Goal: Task Accomplishment & Management: Use online tool/utility

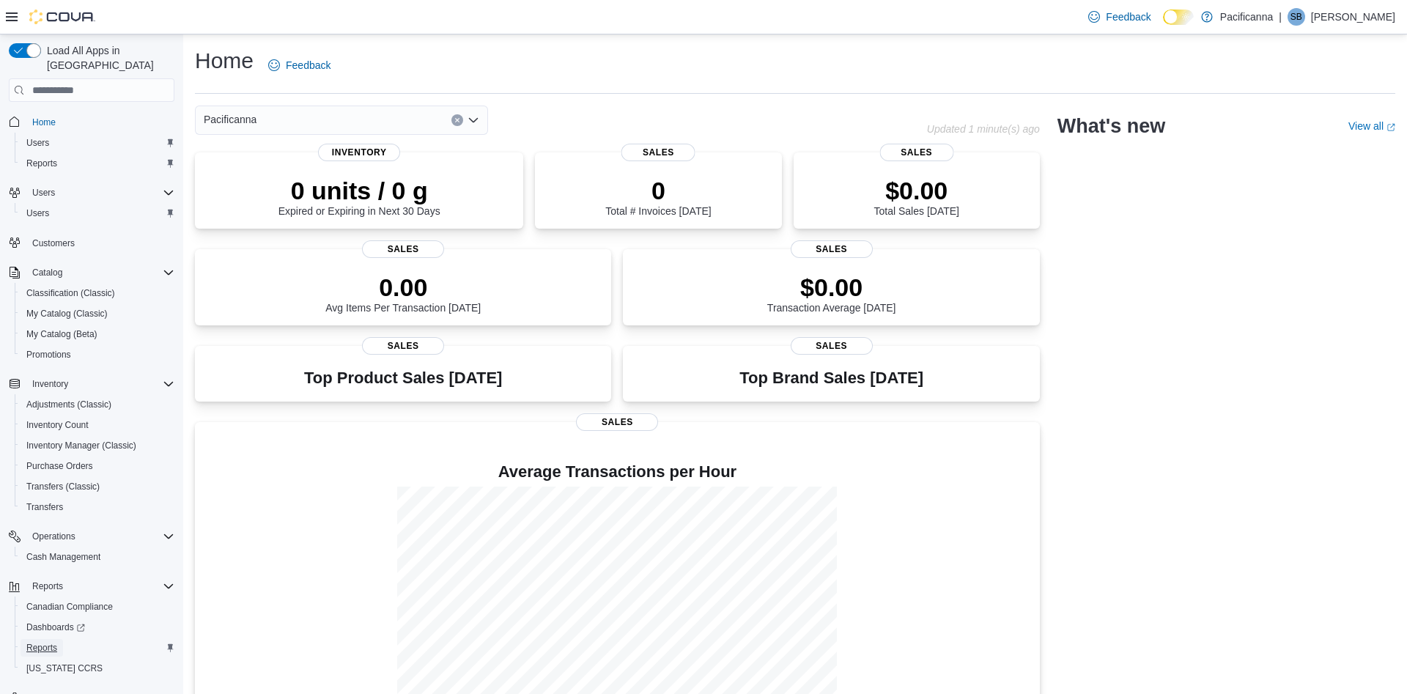
click at [54, 642] on span "Reports" at bounding box center [41, 648] width 31 height 12
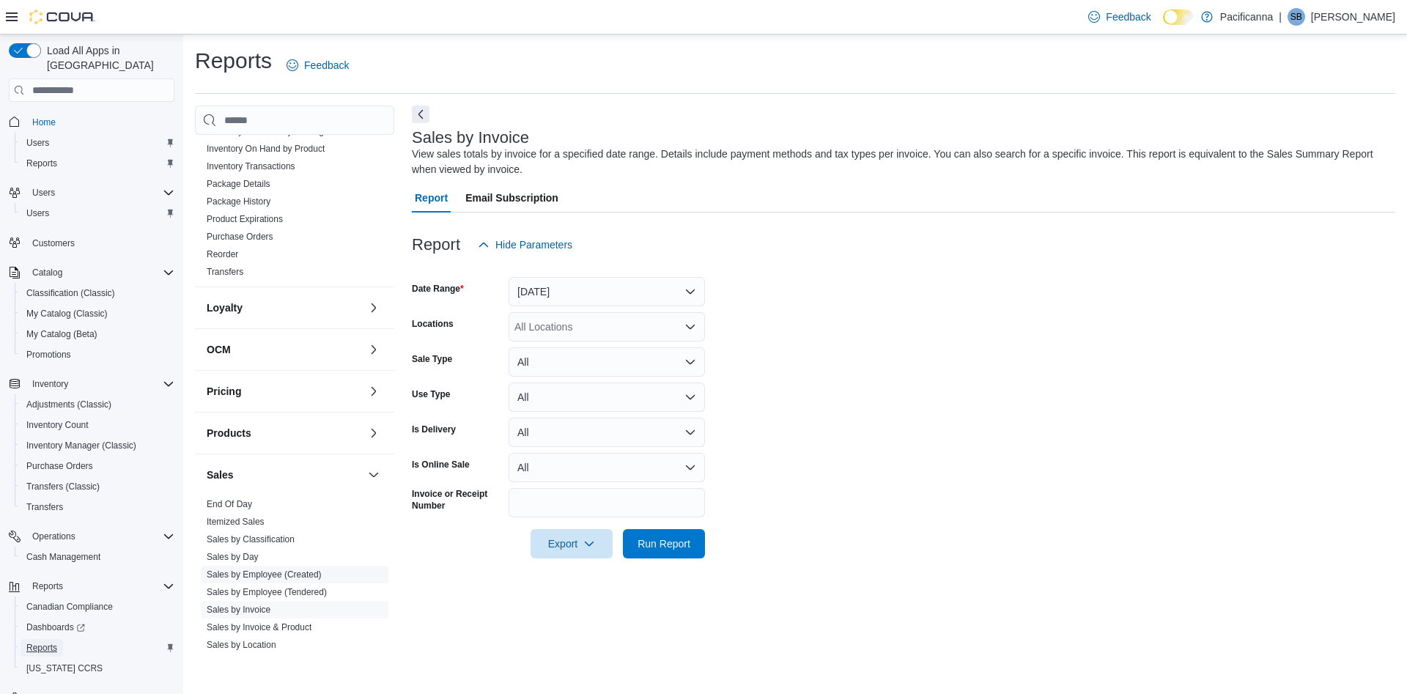
scroll to position [422, 0]
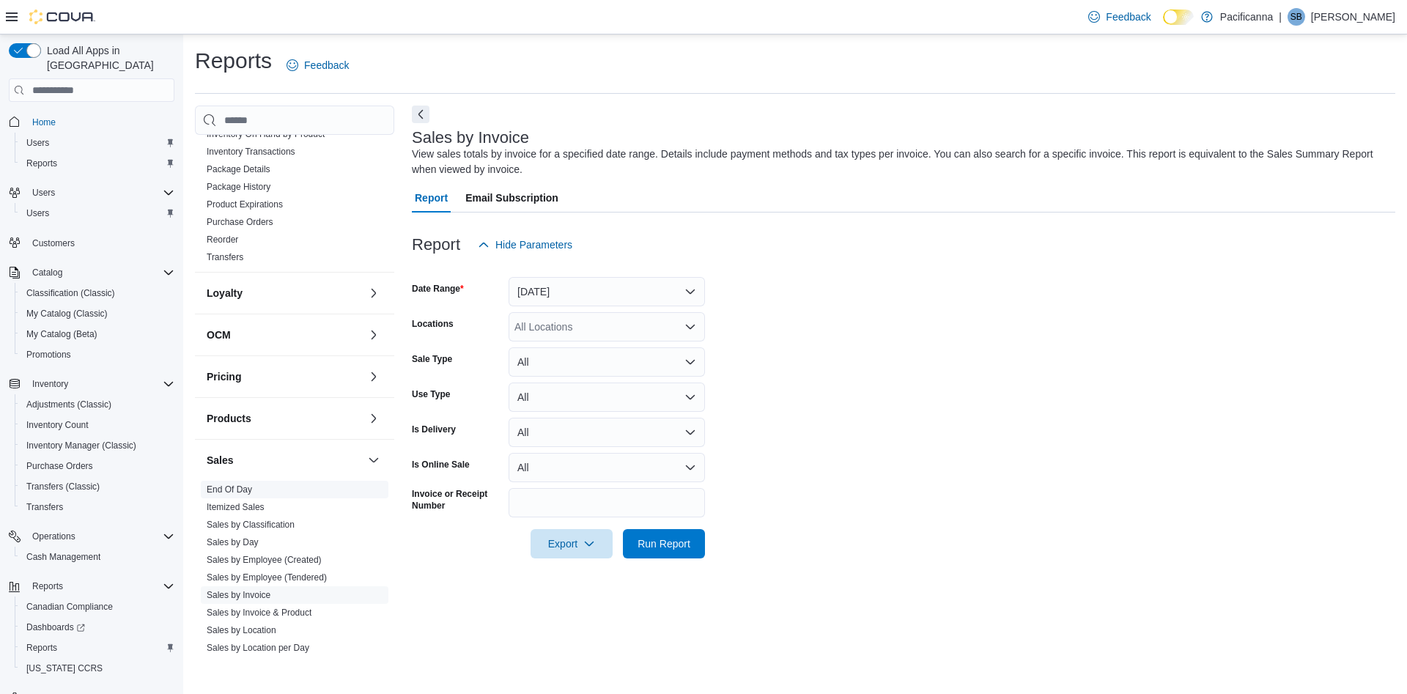
click at [232, 490] on link "End Of Day" at bounding box center [229, 489] width 45 height 10
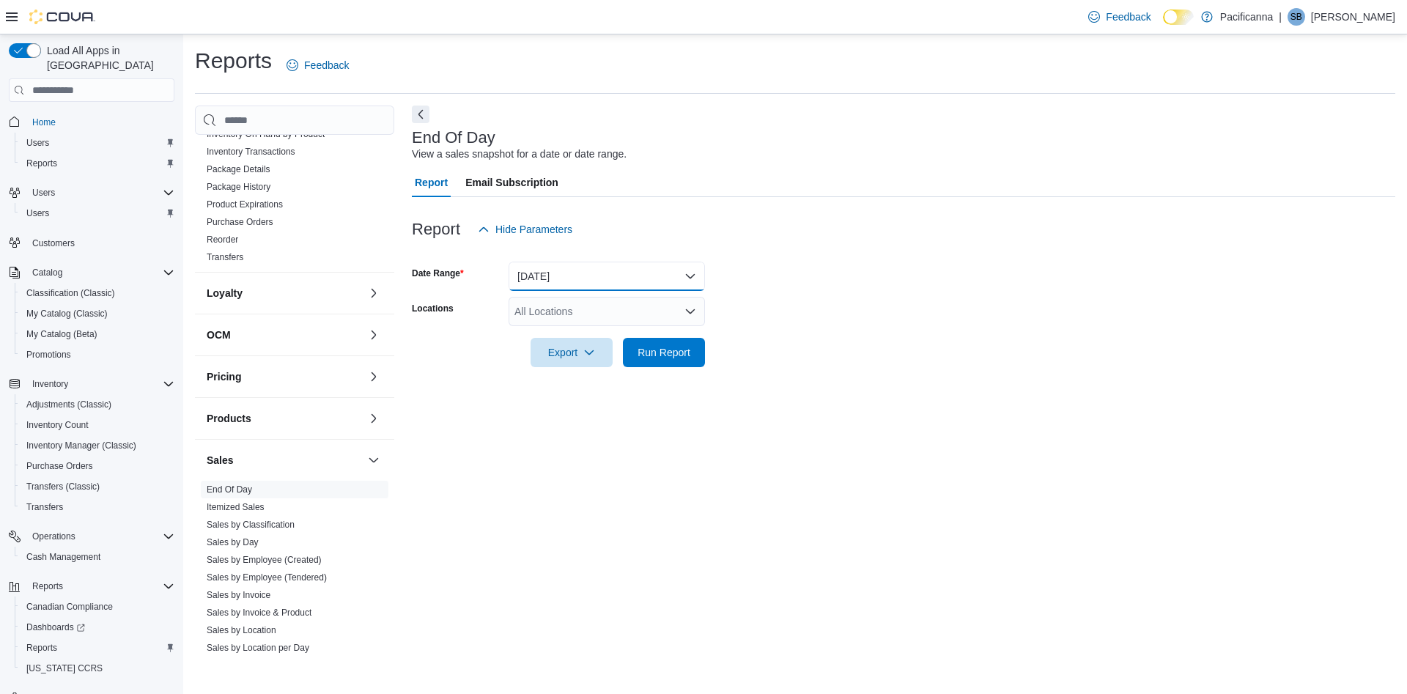
click at [698, 272] on button "Today" at bounding box center [607, 276] width 196 height 29
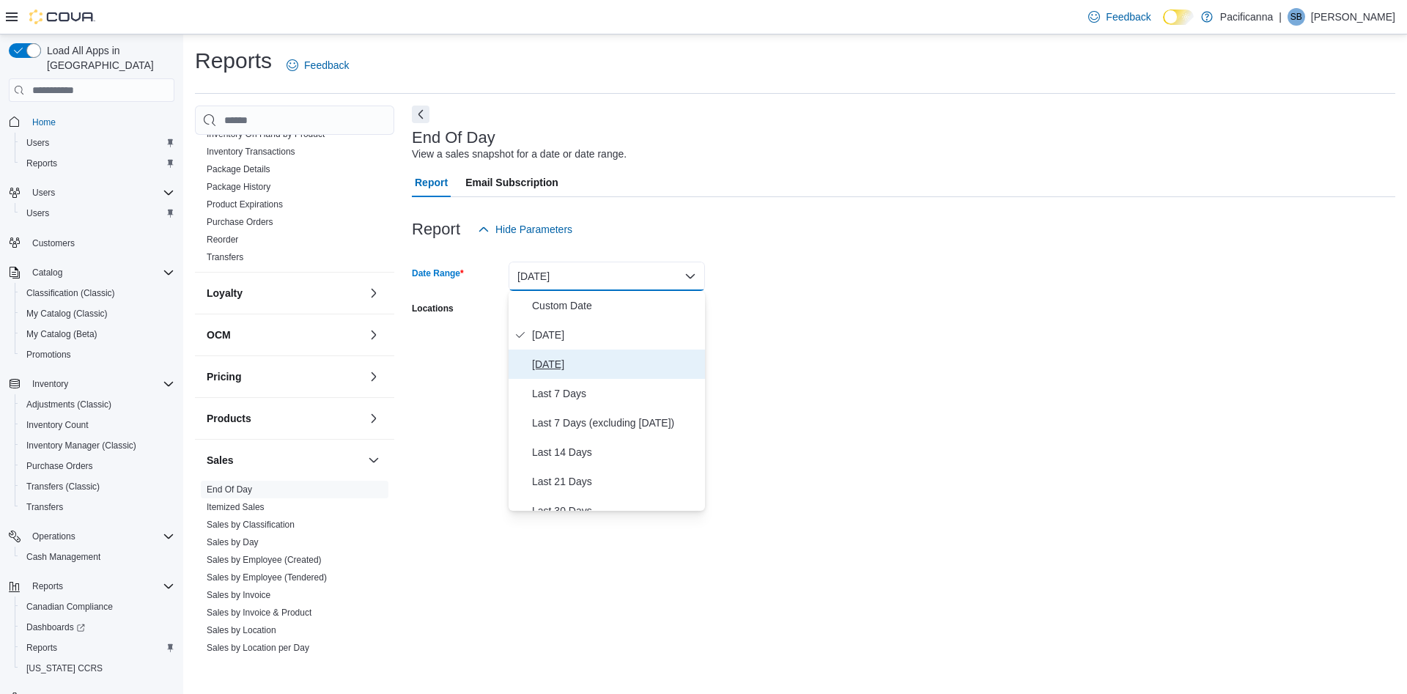
click at [560, 363] on span "Yesterday" at bounding box center [615, 364] width 167 height 18
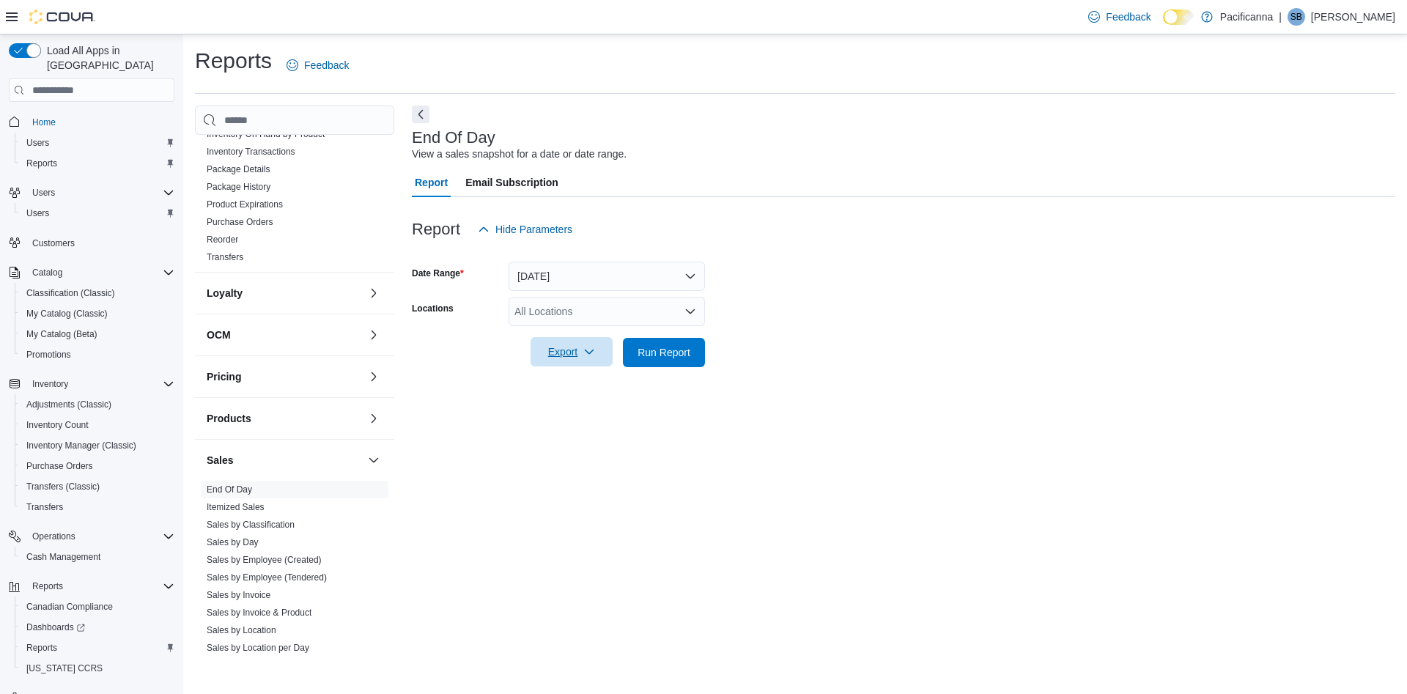
click at [579, 353] on span "Export" at bounding box center [571, 351] width 64 height 29
click at [573, 408] on span "Export to Pdf" at bounding box center [575, 411] width 66 height 12
